Goal: Book appointment/travel/reservation

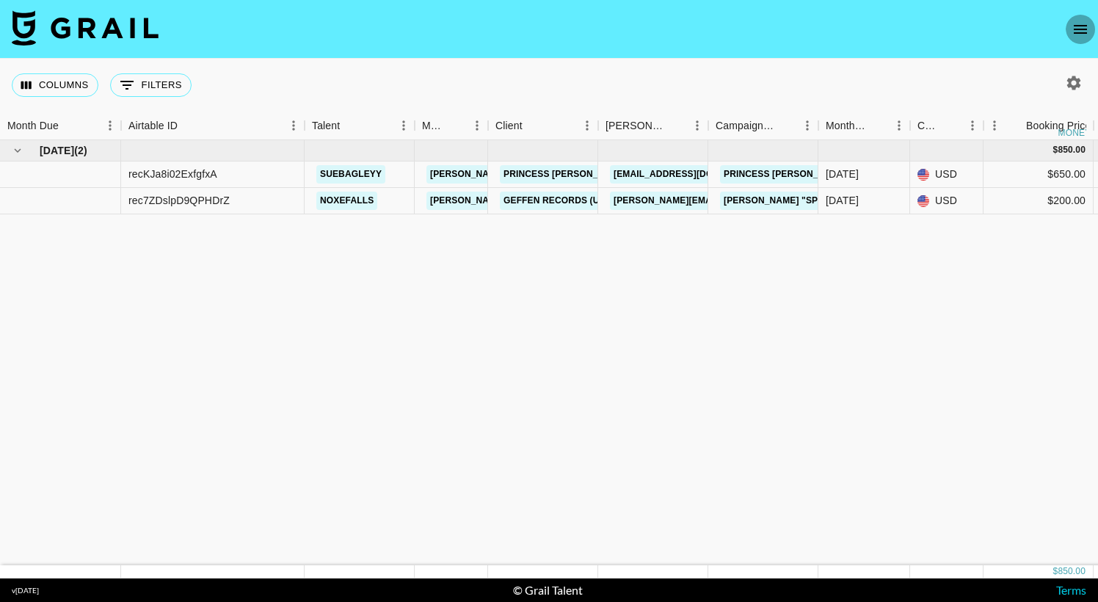
click at [1077, 33] on icon "open drawer" at bounding box center [1080, 29] width 13 height 9
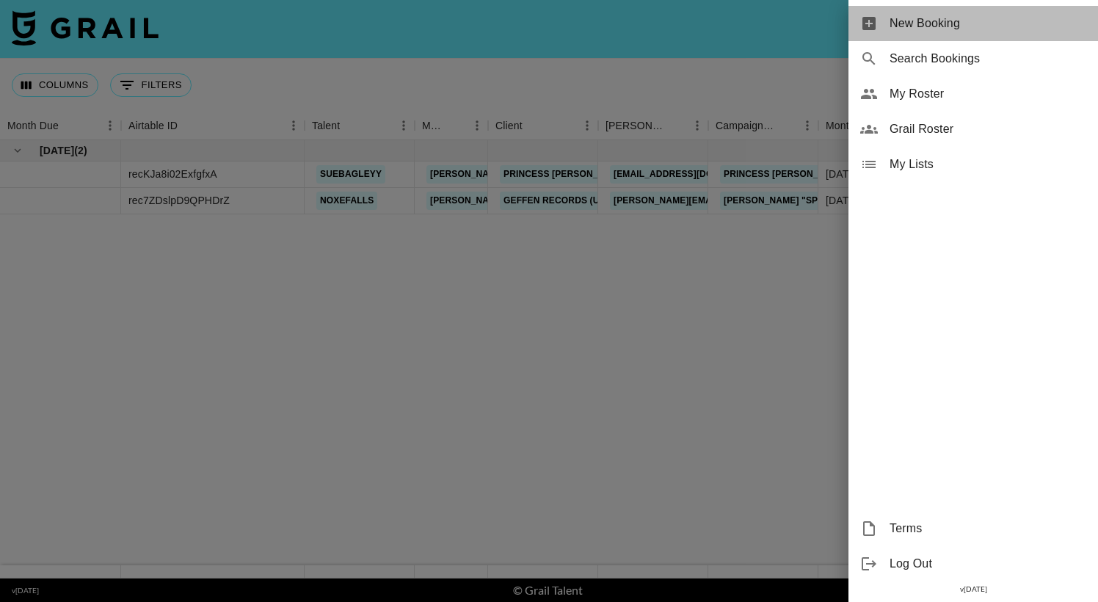
click at [959, 30] on span "New Booking" at bounding box center [988, 24] width 197 height 18
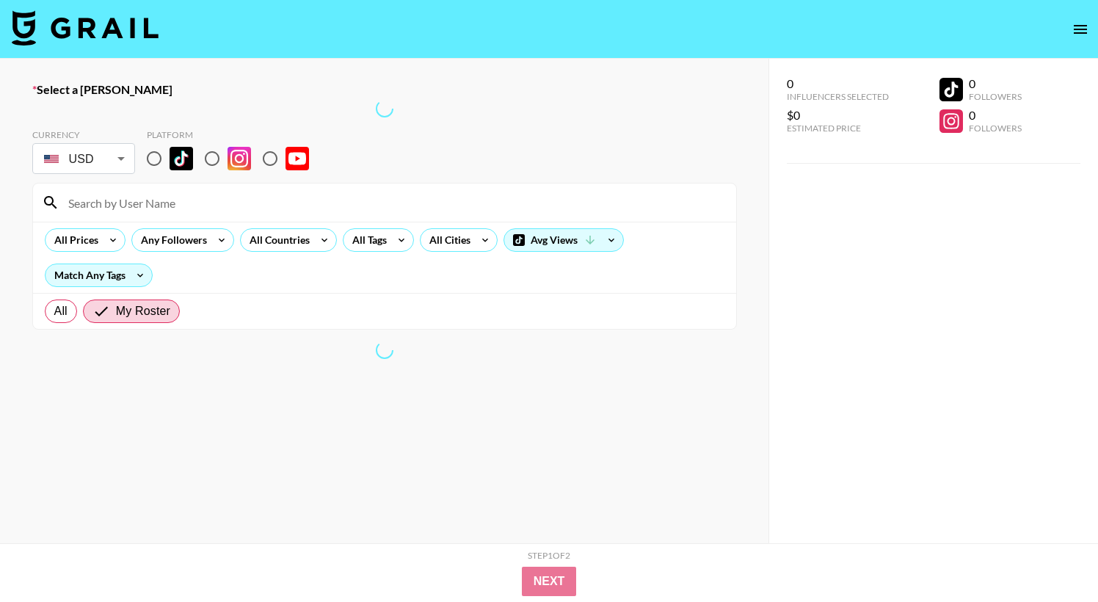
click at [157, 160] on input "radio" at bounding box center [154, 158] width 31 height 31
radio input "true"
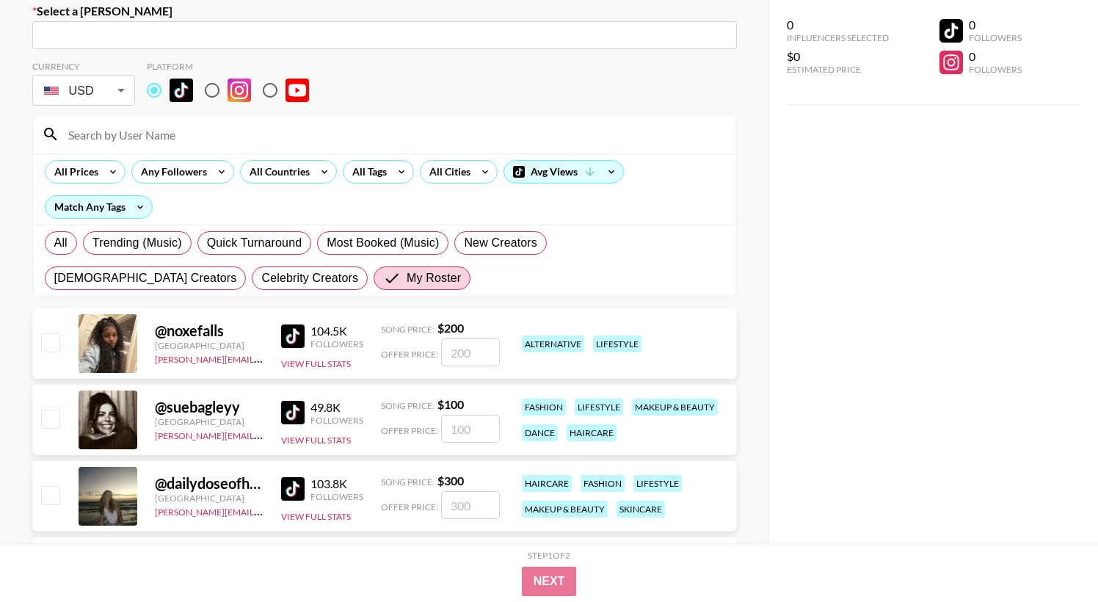
scroll to position [73, 0]
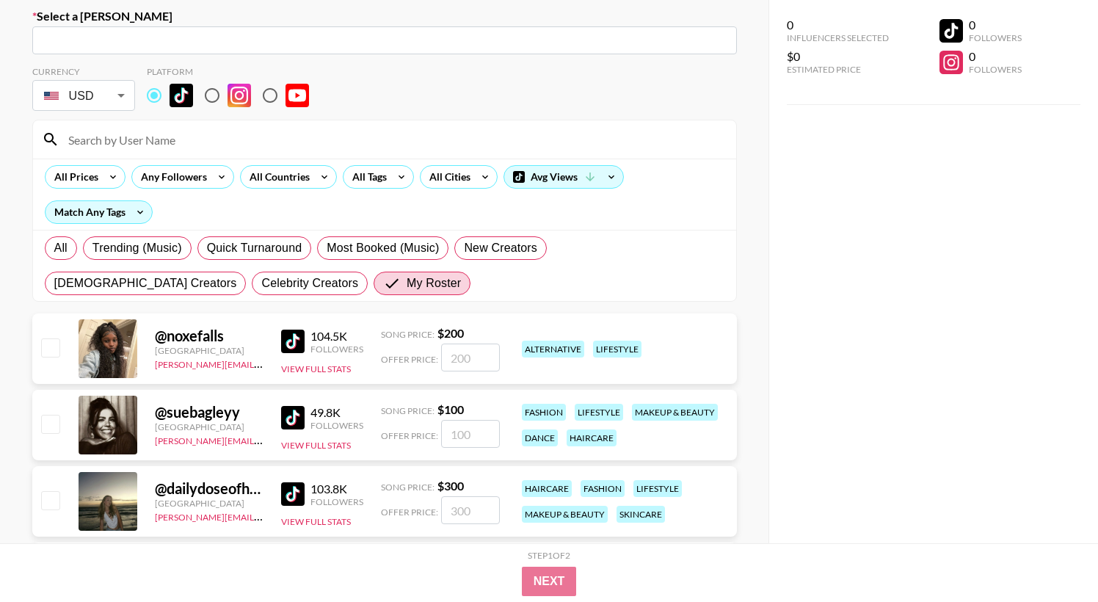
click at [111, 93] on body "Select a [PERSON_NAME] ​ Currency USD USD ​ Platform All Prices Any Followers A…" at bounding box center [549, 329] width 1098 height 804
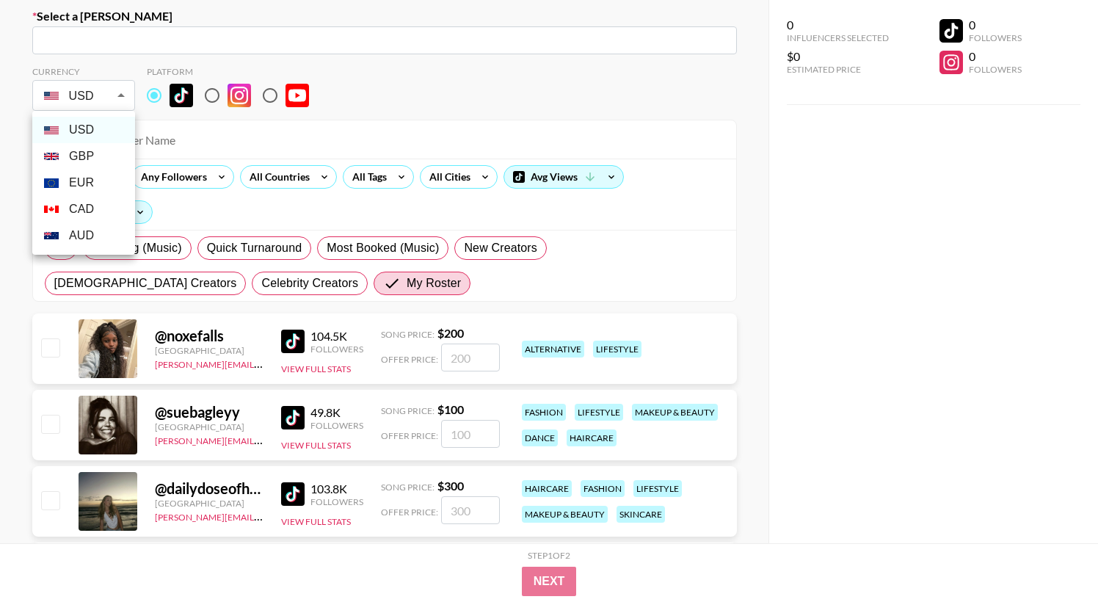
click at [97, 233] on li "AUD" at bounding box center [83, 235] width 103 height 26
type input "AUD"
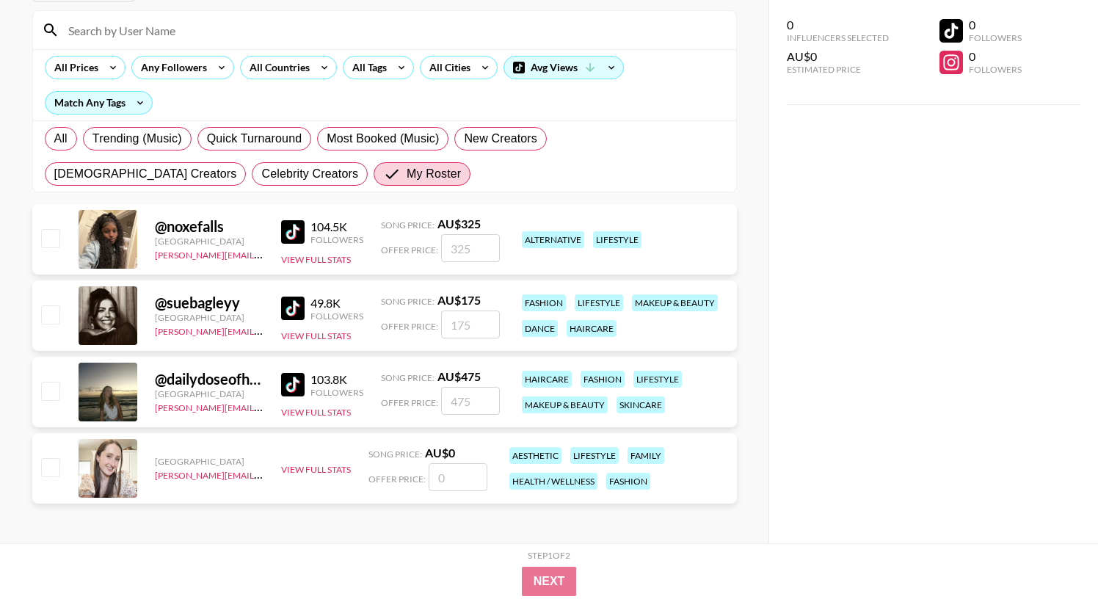
scroll to position [102, 0]
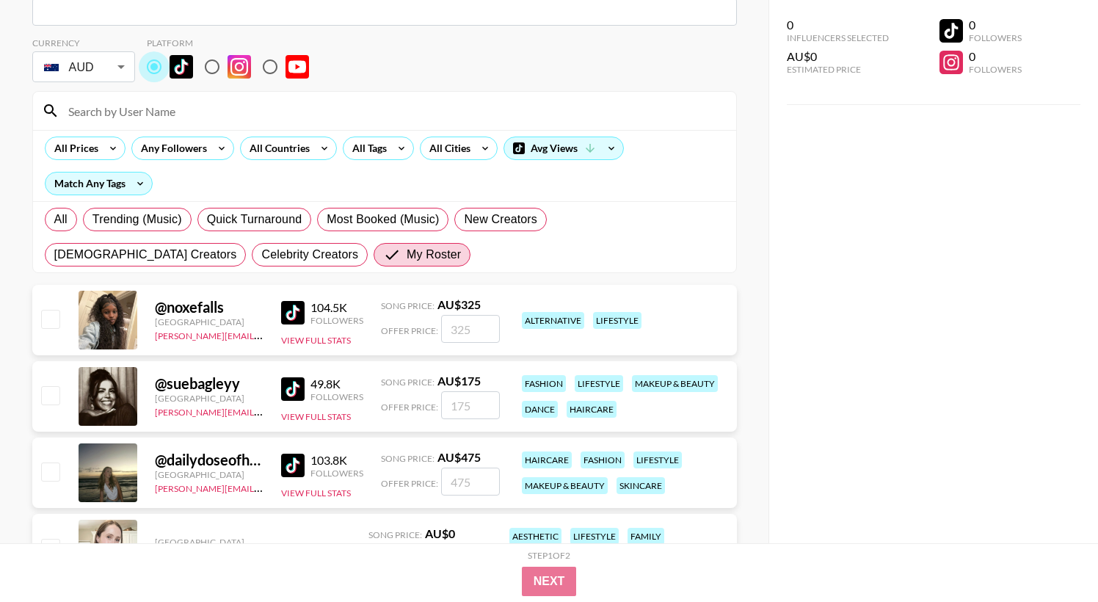
click at [156, 67] on input "radio" at bounding box center [154, 66] width 31 height 31
click at [158, 107] on input at bounding box center [393, 110] width 668 height 23
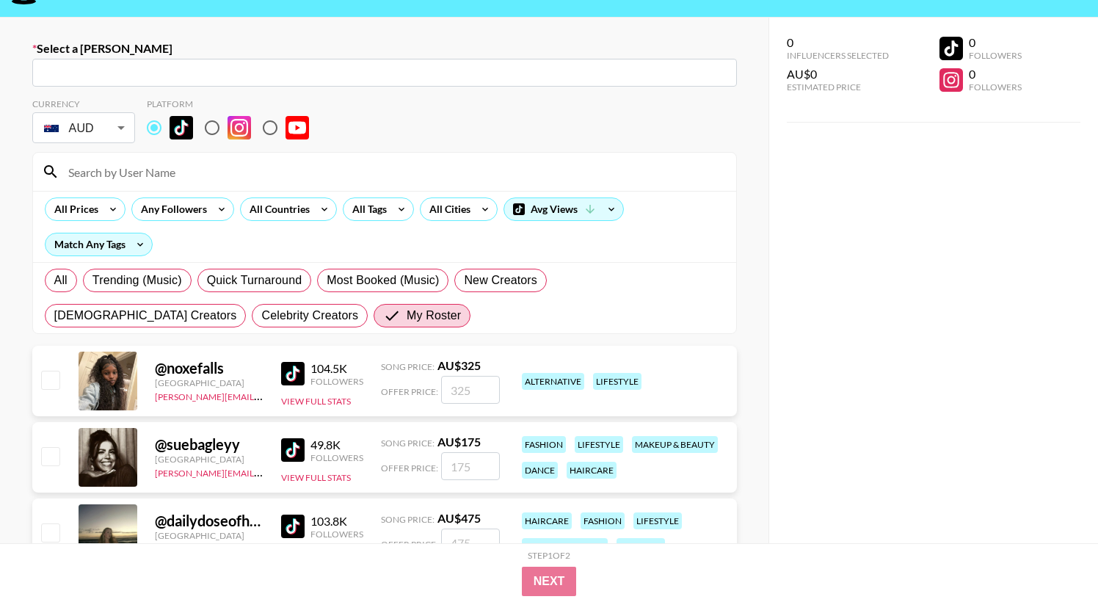
scroll to position [39, 0]
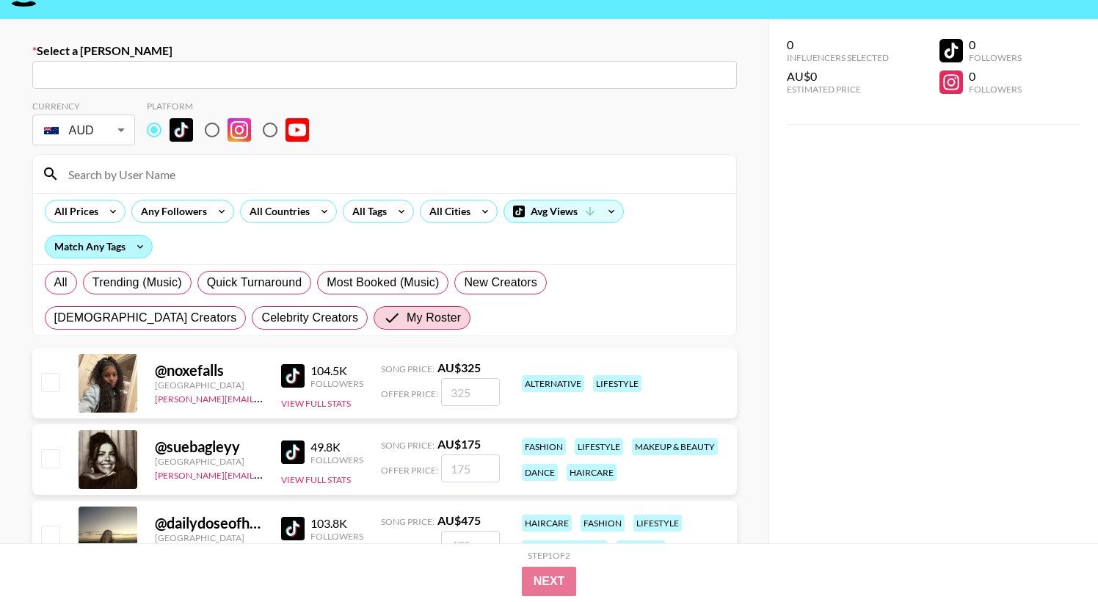
click at [121, 243] on div "Match Any Tags" at bounding box center [99, 247] width 106 height 22
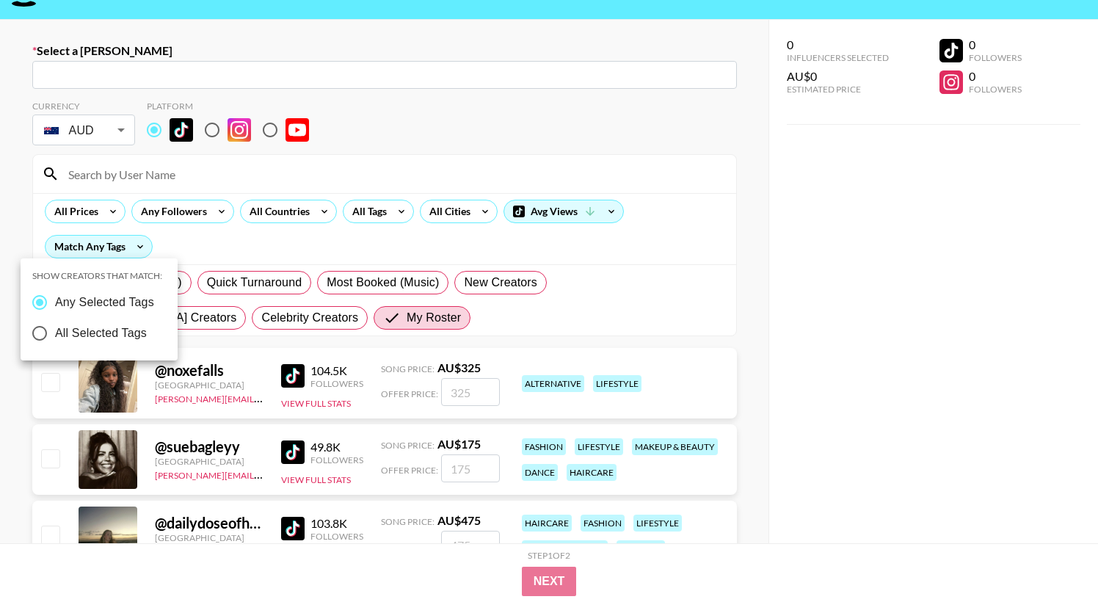
click at [228, 262] on div at bounding box center [549, 301] width 1098 height 602
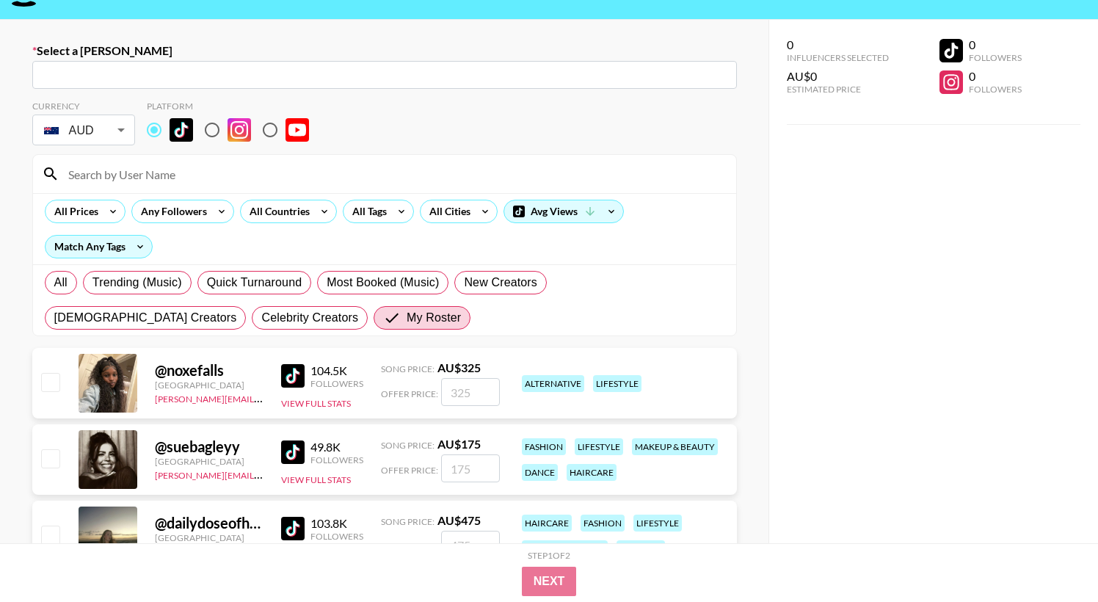
click at [193, 181] on input at bounding box center [393, 173] width 668 height 23
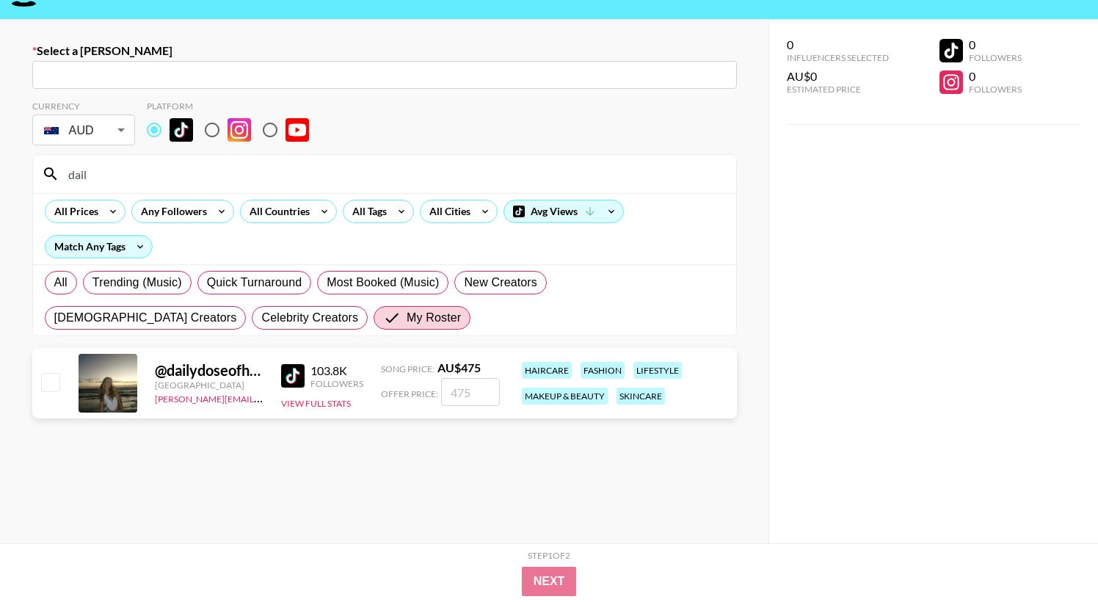
type input "dail"
